Goal: Transaction & Acquisition: Download file/media

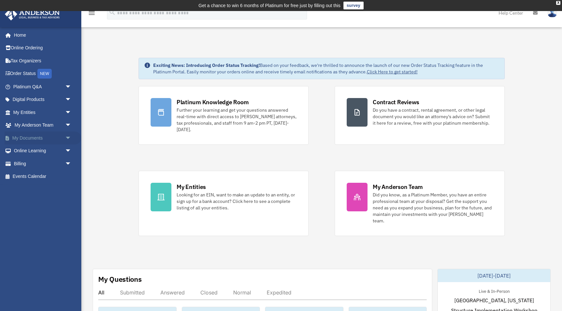
click at [65, 134] on span "arrow_drop_down" at bounding box center [71, 138] width 13 height 13
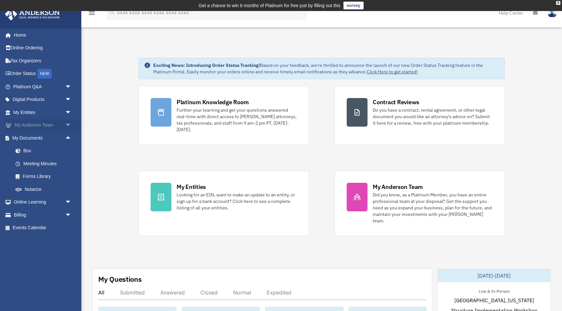
click at [67, 125] on span "arrow_drop_down" at bounding box center [71, 125] width 13 height 13
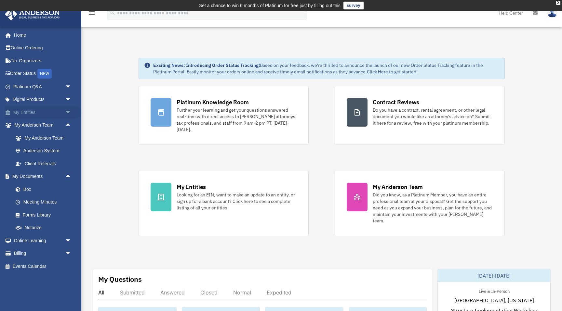
click at [71, 112] on span "arrow_drop_down" at bounding box center [71, 112] width 13 height 13
click at [69, 112] on span "arrow_drop_up" at bounding box center [71, 112] width 13 height 13
click at [27, 191] on link "Box" at bounding box center [45, 189] width 72 height 13
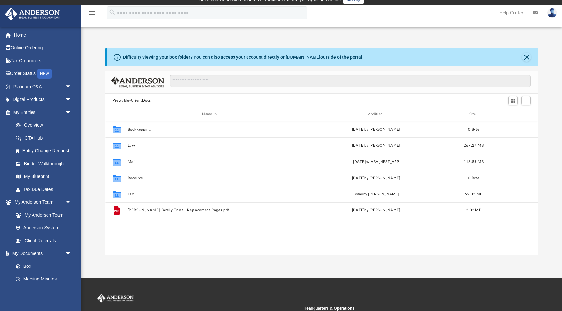
scroll to position [7, 0]
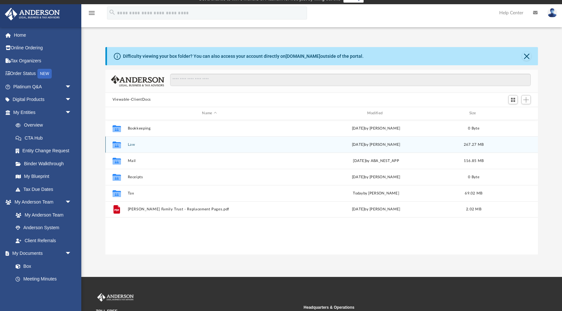
click at [130, 145] on button "Law" at bounding box center [209, 145] width 164 height 4
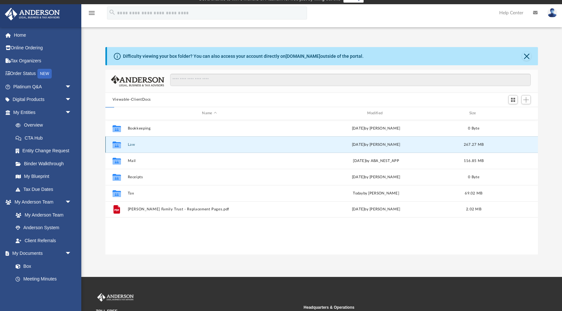
click at [130, 145] on button "Law" at bounding box center [209, 145] width 164 height 4
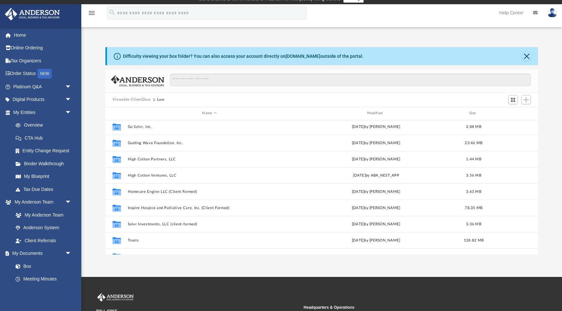
scroll to position [86, 0]
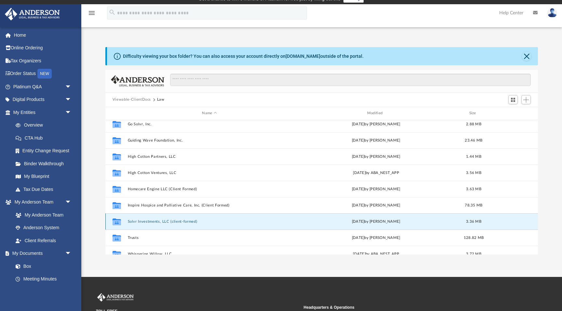
click at [181, 221] on button "Solvr Investments, LLC (client-formed)" at bounding box center [209, 222] width 164 height 4
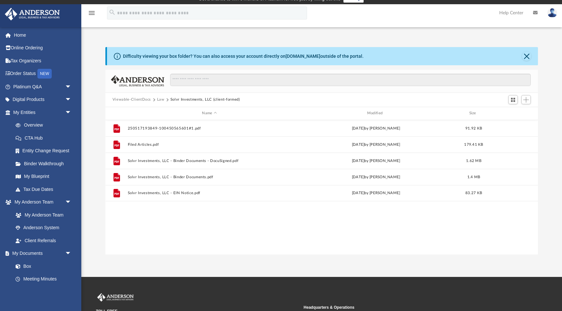
scroll to position [0, 0]
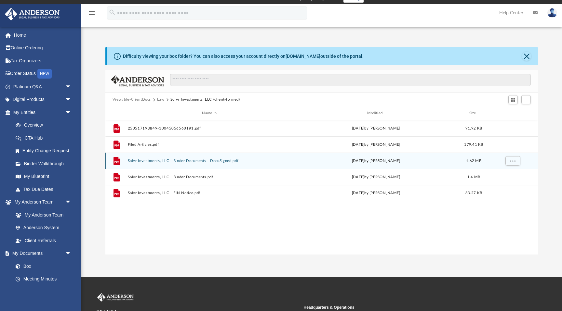
click at [201, 159] on button "Solvr Investments, LLC - Binder Documents - DocuSigned.pdf" at bounding box center [209, 161] width 164 height 4
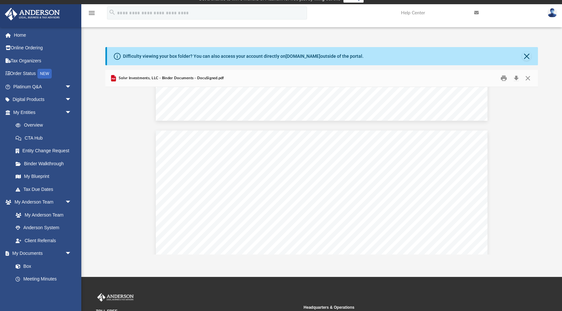
scroll to position [4354, 0]
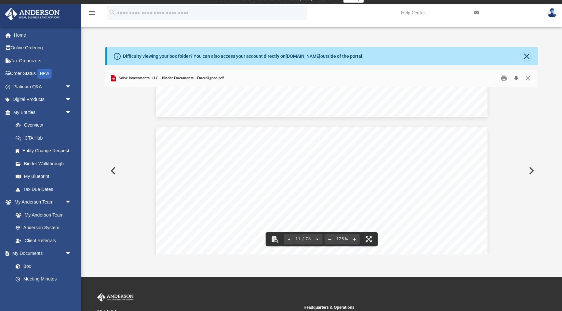
click at [517, 79] on button "Download" at bounding box center [516, 78] width 12 height 10
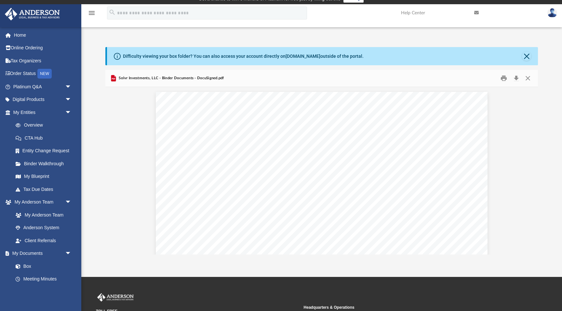
scroll to position [14, 0]
